Goal: Task Accomplishment & Management: Use online tool/utility

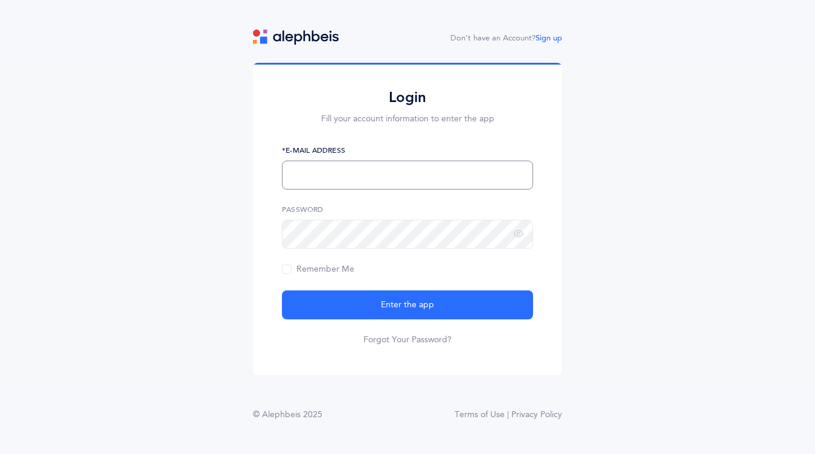
click at [302, 166] on input "text" at bounding box center [407, 175] width 251 height 29
type input "[EMAIL_ADDRESS][DOMAIN_NAME]"
click at [521, 235] on icon at bounding box center [519, 234] width 10 height 11
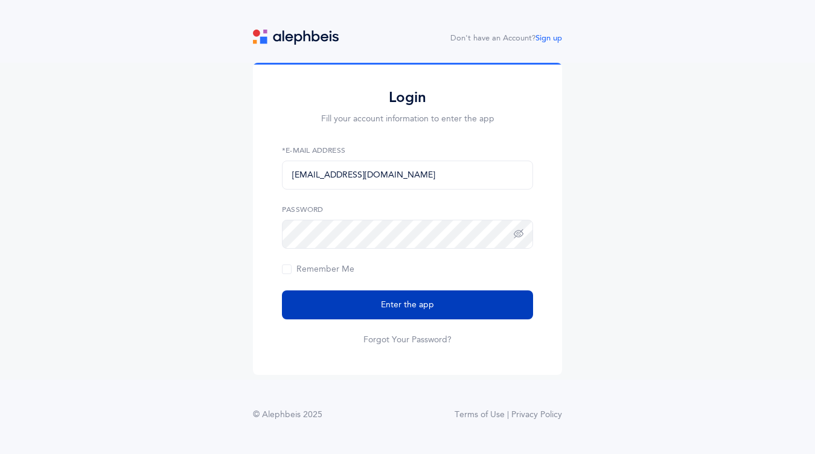
click at [471, 304] on button "Enter the app" at bounding box center [407, 304] width 251 height 29
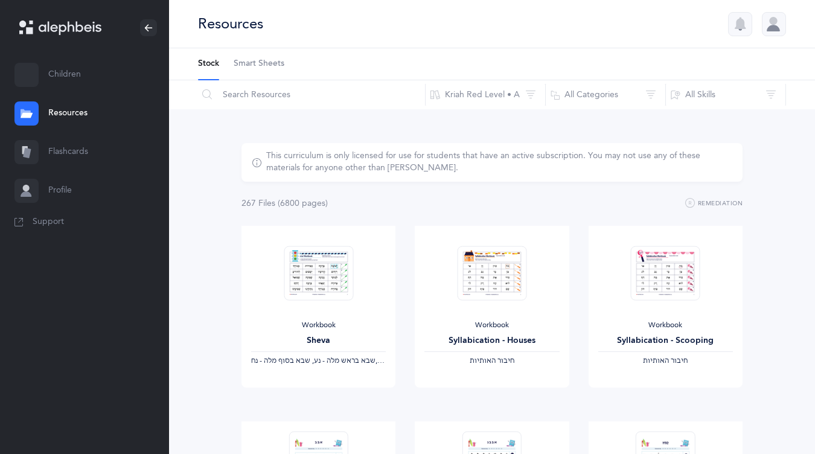
click at [67, 71] on link "Children" at bounding box center [84, 75] width 169 height 39
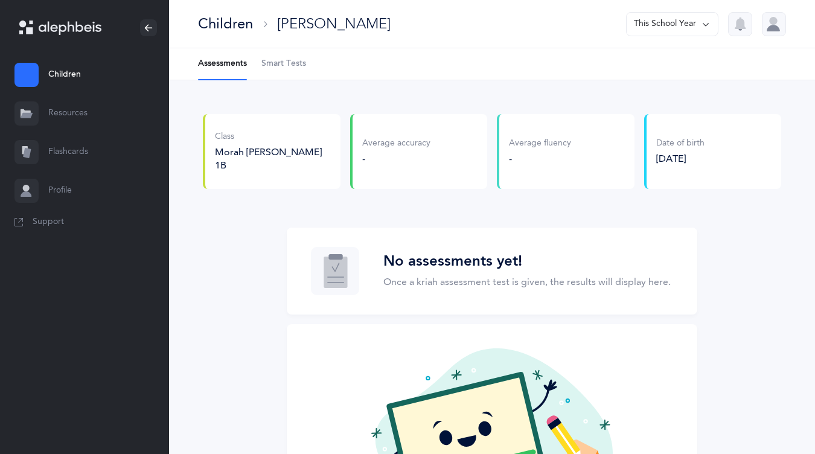
click at [257, 143] on div "Class" at bounding box center [273, 137] width 116 height 12
click at [257, 160] on div "Class Morah [PERSON_NAME] 1B" at bounding box center [272, 151] width 138 height 75
click at [101, 112] on link "Resources" at bounding box center [84, 113] width 169 height 39
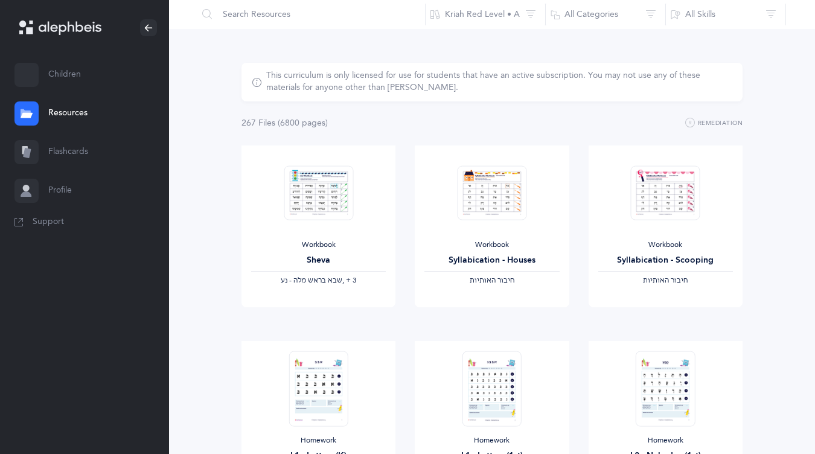
scroll to position [82, 0]
click at [74, 148] on link "Flashcards" at bounding box center [84, 152] width 169 height 39
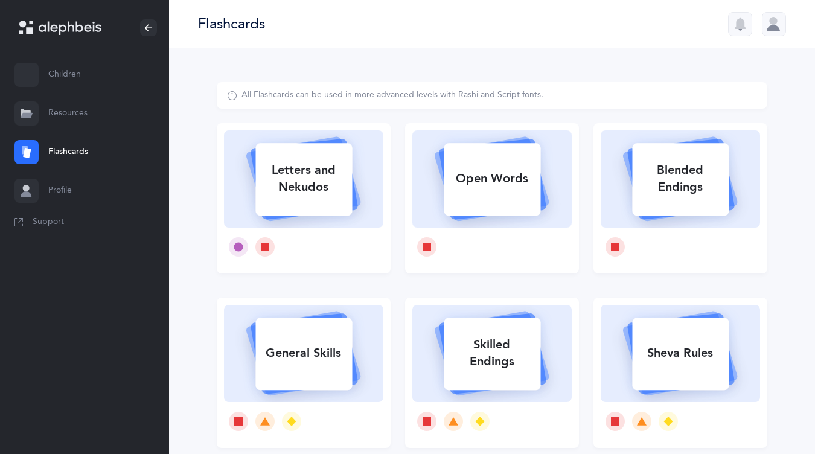
click at [293, 170] on div "Letters and Nekudos" at bounding box center [303, 178] width 97 height 48
select select
select select "single"
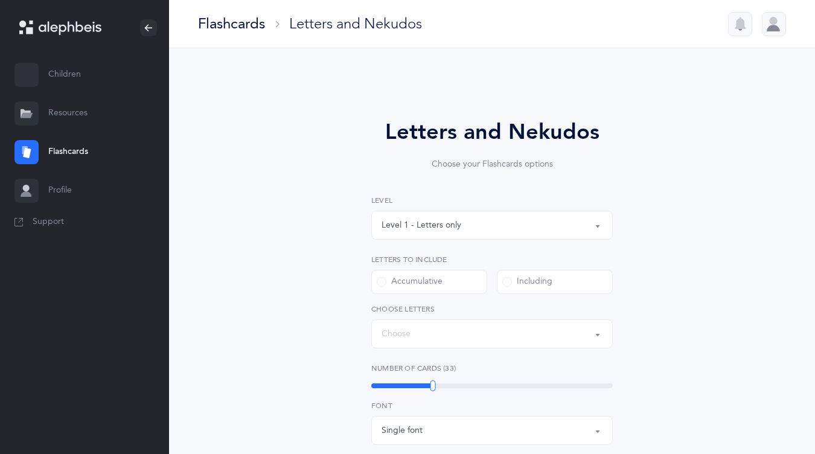
select select "27"
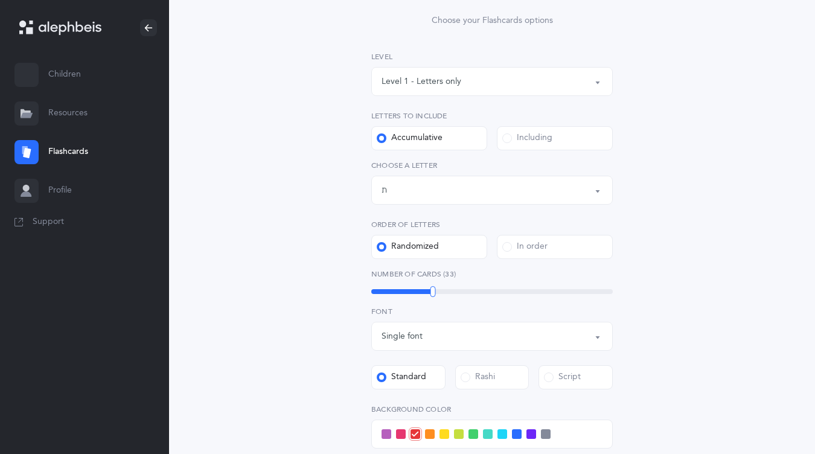
scroll to position [147, 0]
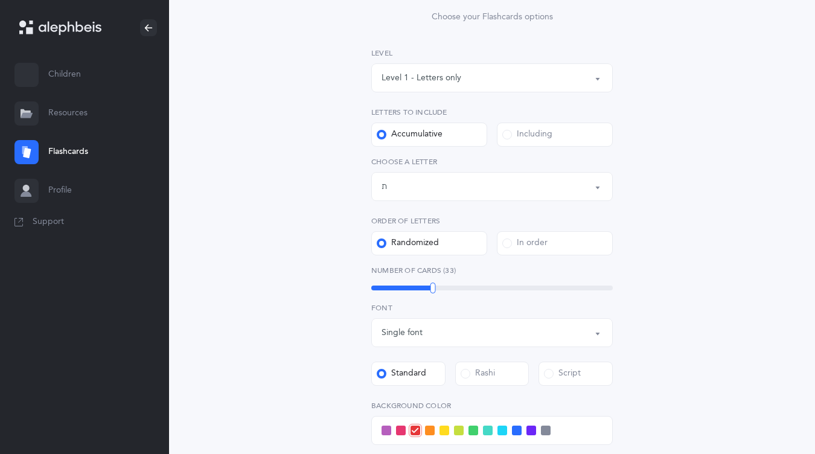
click at [446, 176] on button "Letters up until: ת" at bounding box center [491, 186] width 241 height 29
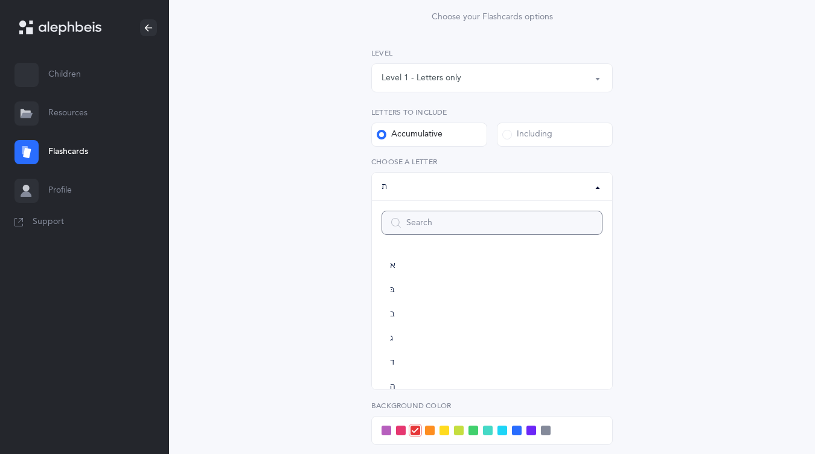
scroll to position [671, 0]
click at [316, 269] on div "Letters and Nekudos Choose your Flashcards options Level 1 - Letters only Level…" at bounding box center [492, 295] width 550 height 720
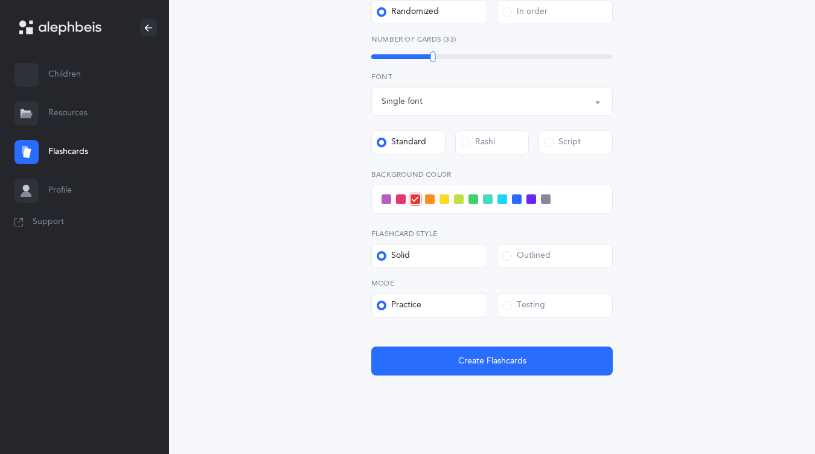
scroll to position [396, 0]
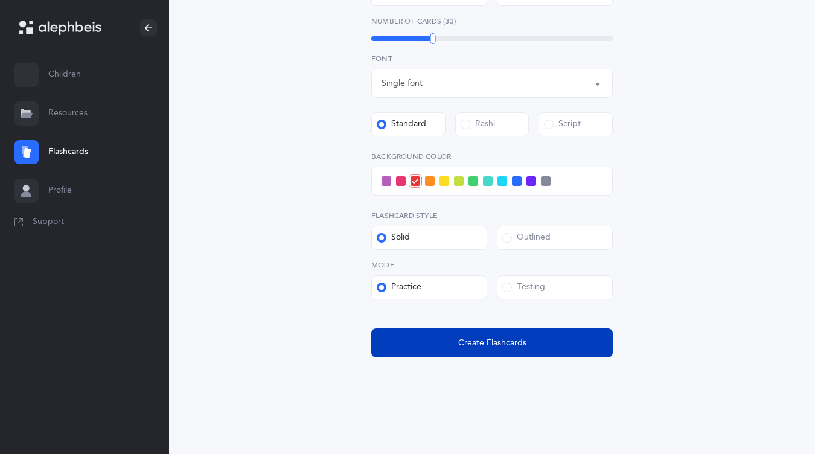
click at [390, 342] on button "Create Flashcards" at bounding box center [491, 342] width 241 height 29
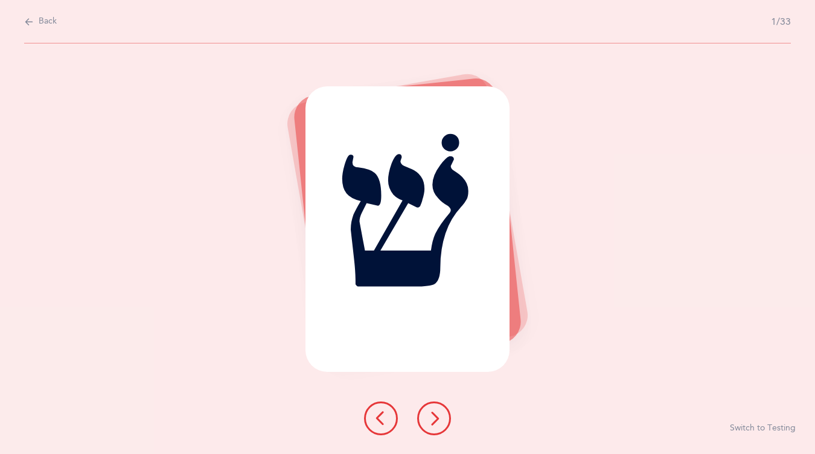
scroll to position [0, 0]
click at [434, 418] on icon at bounding box center [434, 418] width 14 height 14
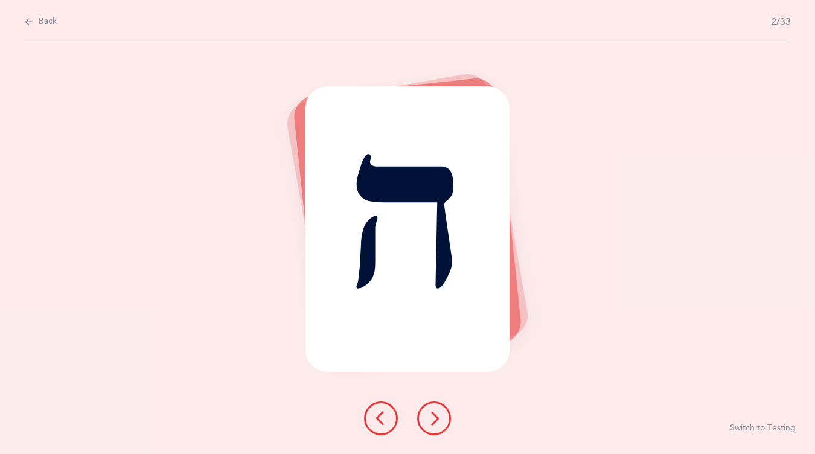
click at [434, 418] on icon at bounding box center [434, 418] width 14 height 14
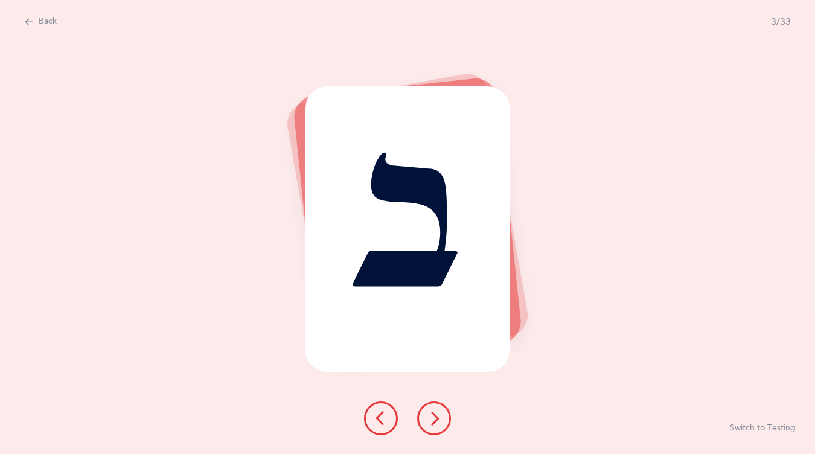
click at [434, 418] on icon at bounding box center [434, 418] width 14 height 14
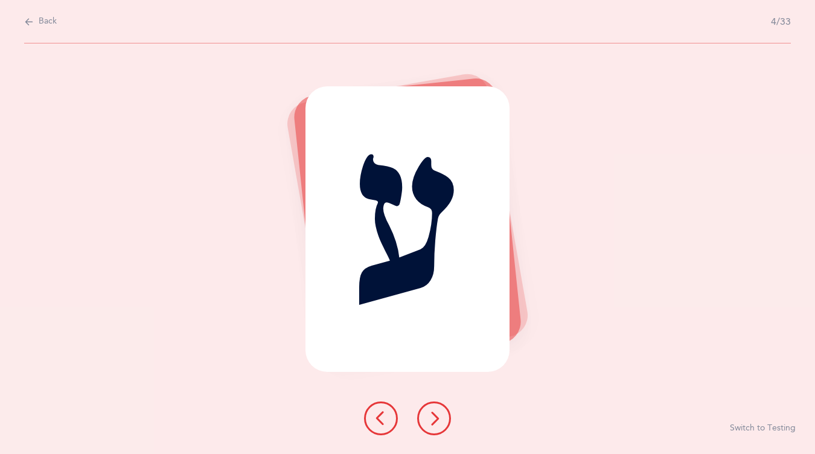
click at [434, 418] on icon at bounding box center [434, 418] width 14 height 14
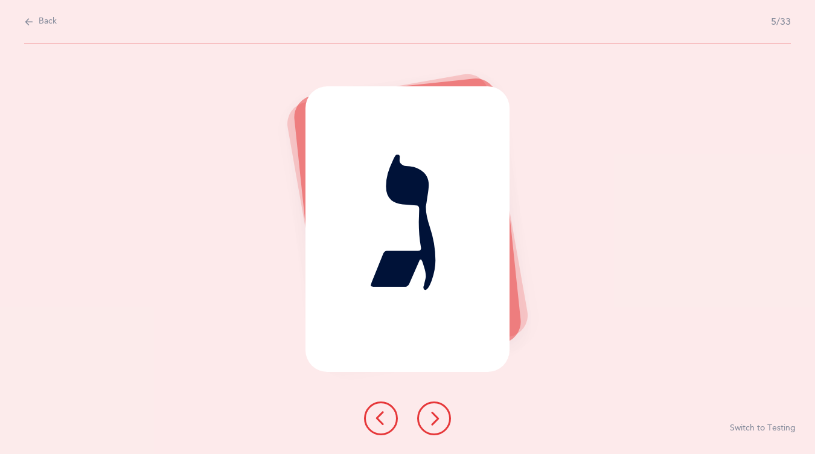
click at [434, 418] on icon at bounding box center [434, 418] width 14 height 14
